Goal: Navigation & Orientation: Find specific page/section

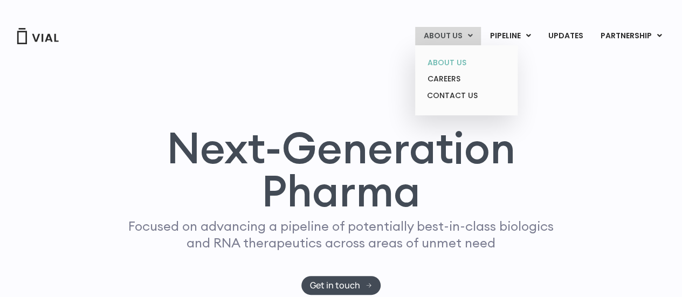
click at [454, 60] on link "ABOUT US" at bounding box center [466, 62] width 94 height 17
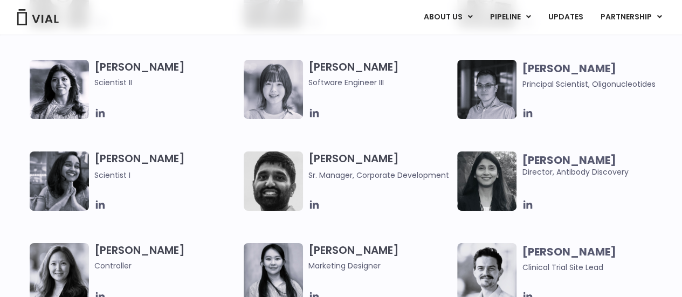
scroll to position [1833, 0]
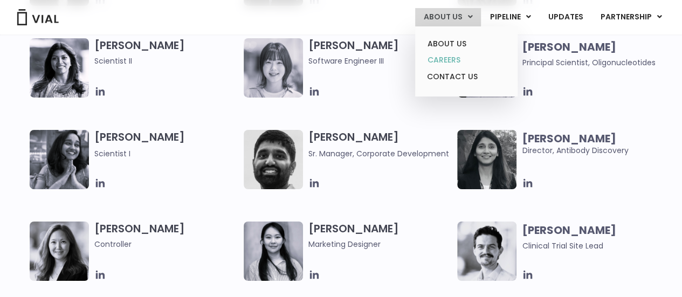
click at [453, 59] on link "CAREERS" at bounding box center [466, 60] width 94 height 17
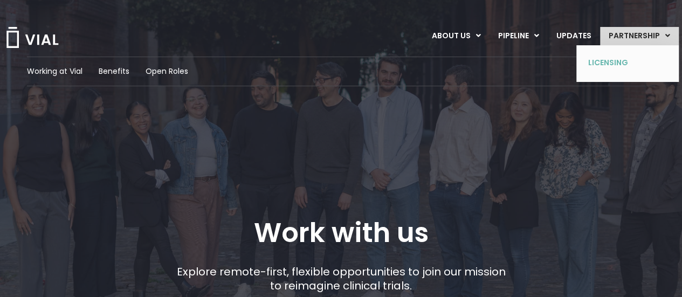
click at [617, 59] on link "LICENSING" at bounding box center [619, 62] width 79 height 17
